Goal: Task Accomplishment & Management: Manage account settings

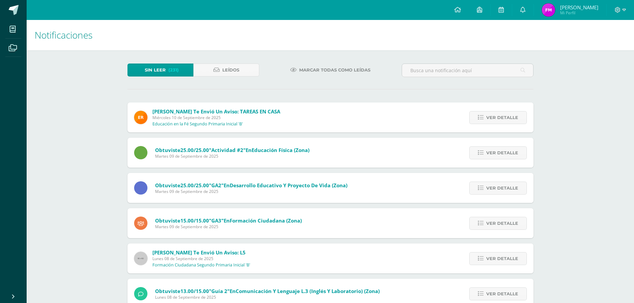
scroll to position [182, 0]
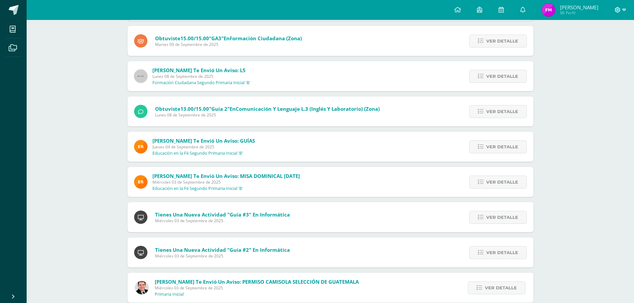
click at [622, 8] on span at bounding box center [620, 9] width 11 height 7
click at [602, 48] on span "Cerrar sesión" at bounding box center [604, 45] width 30 height 6
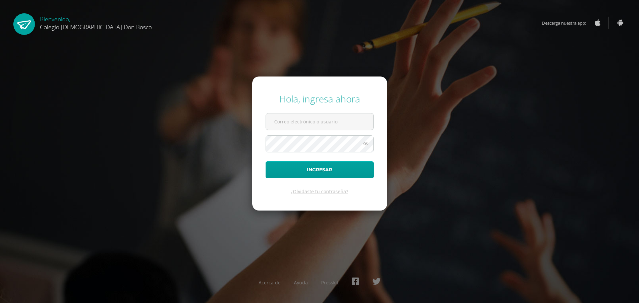
click at [118, 53] on div "Hola, ingresa ahora Ingresar ¿Olvidaste tu contraseña? Acerca de Ayuda Presskit" at bounding box center [319, 151] width 644 height 303
